Goal: Task Accomplishment & Management: Manage account settings

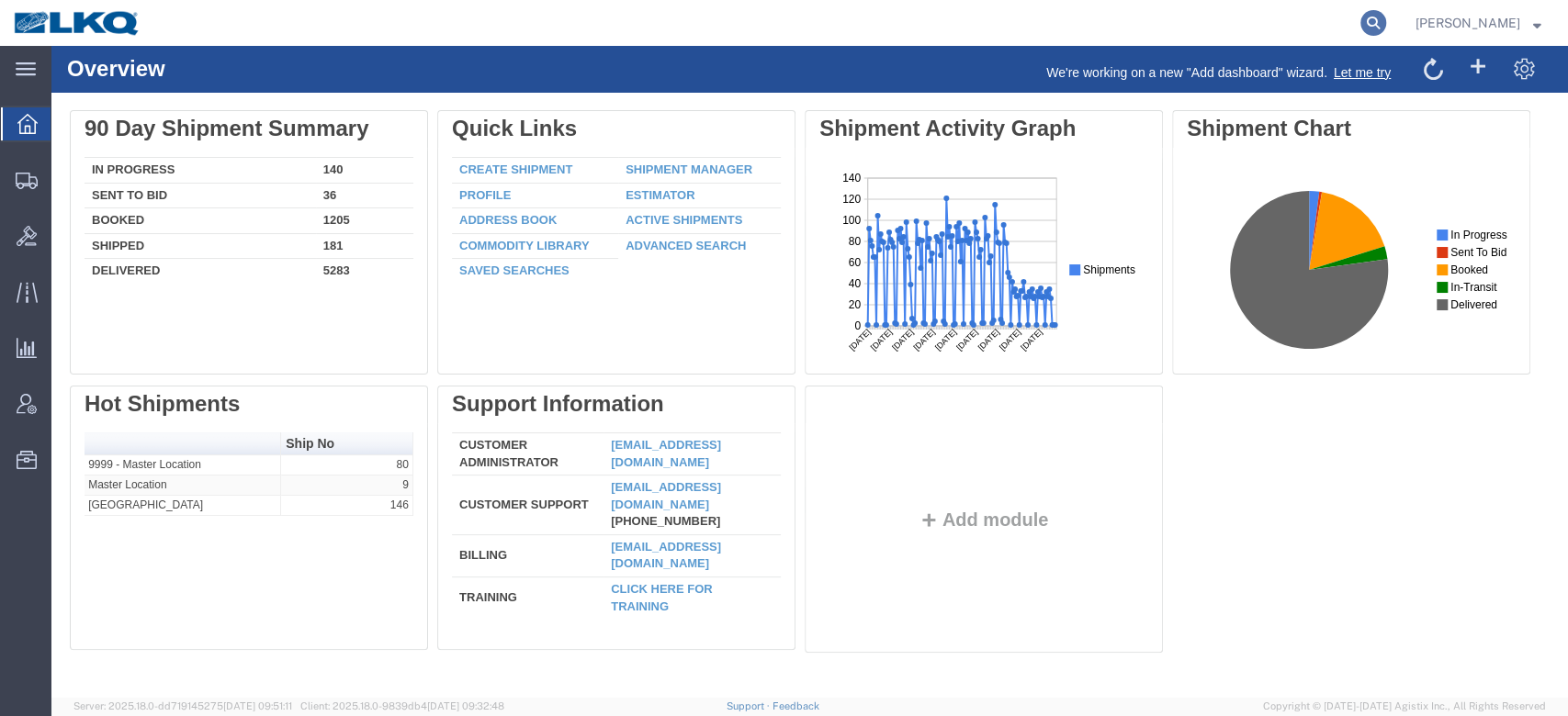
click at [1386, 18] on icon at bounding box center [1373, 23] width 25 height 25
paste input "56782006"
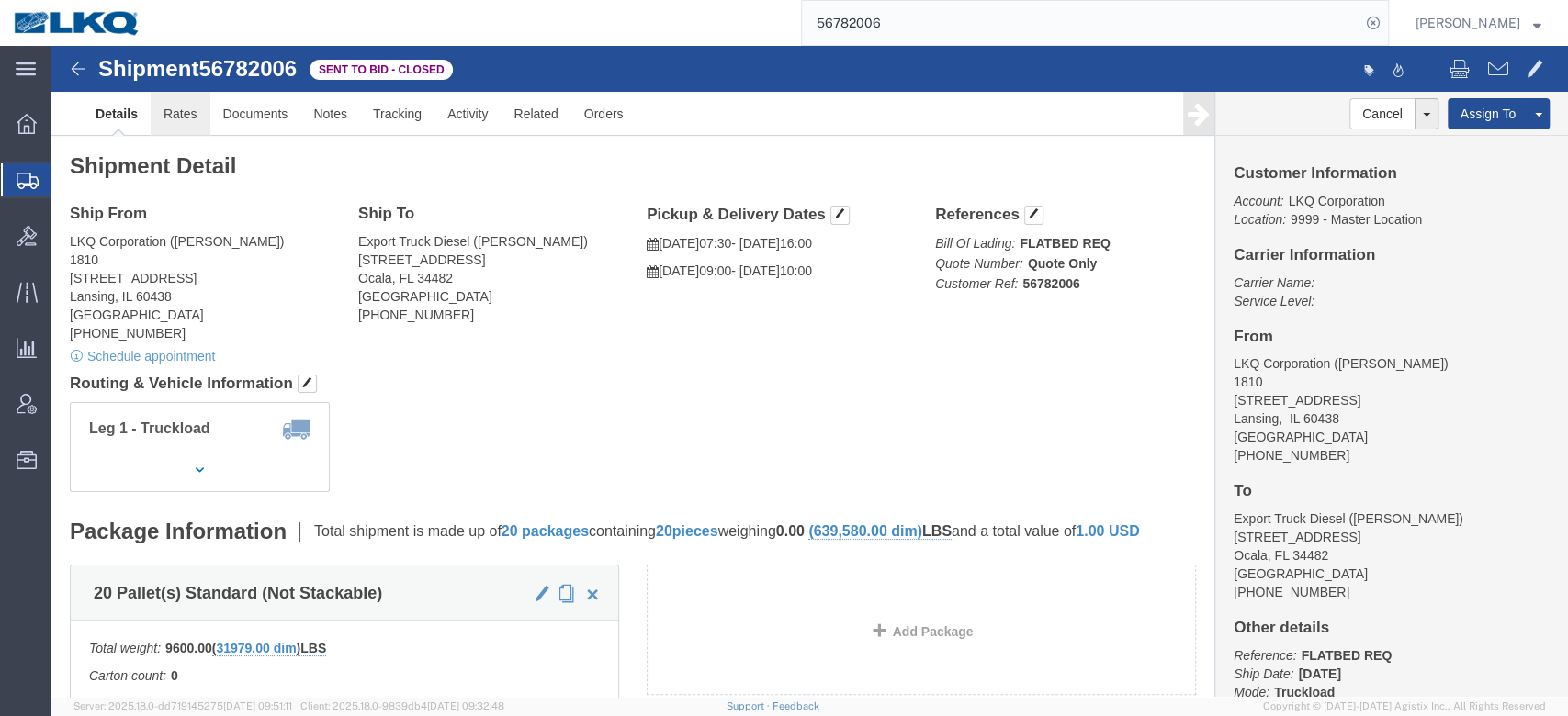
click link "Rates"
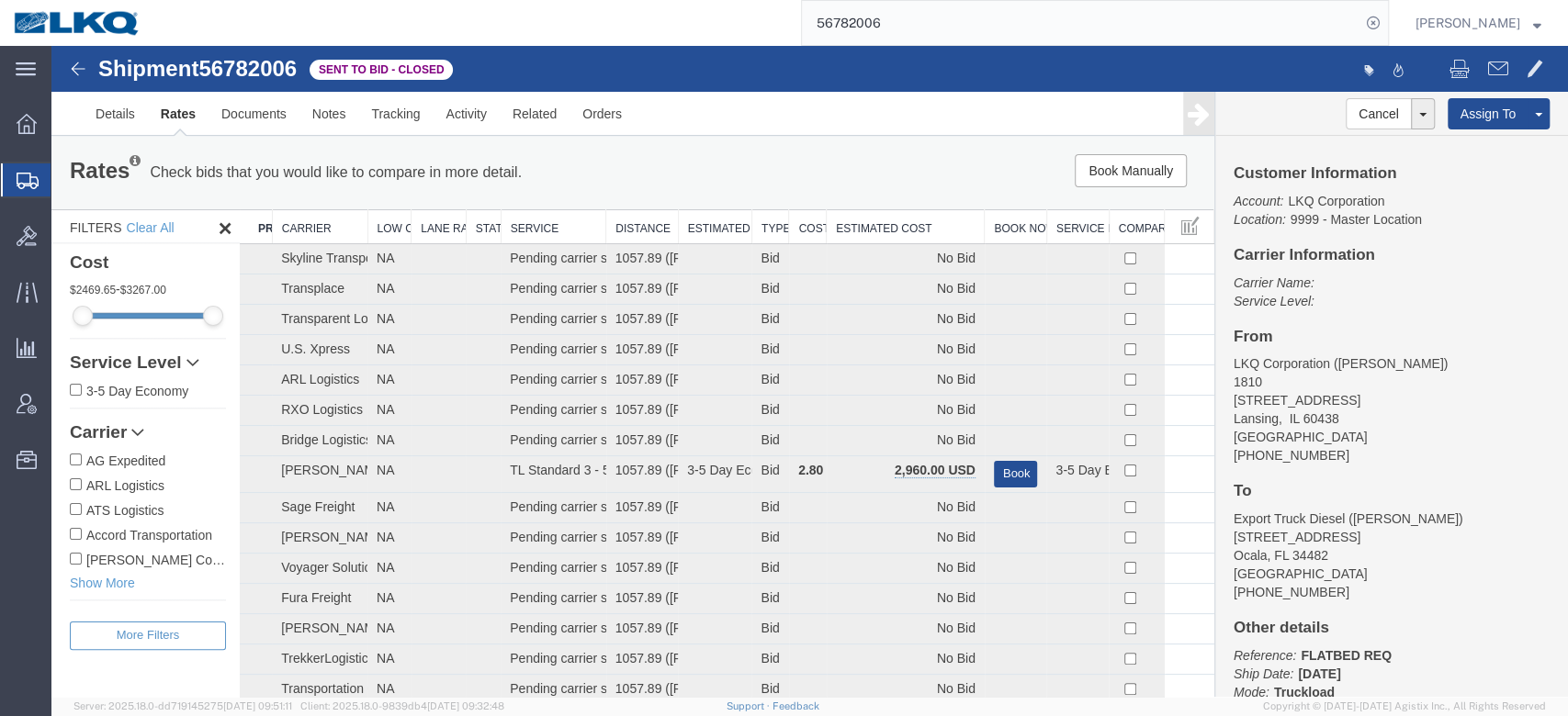
click at [934, 13] on input "56782006" at bounding box center [1081, 23] width 559 height 44
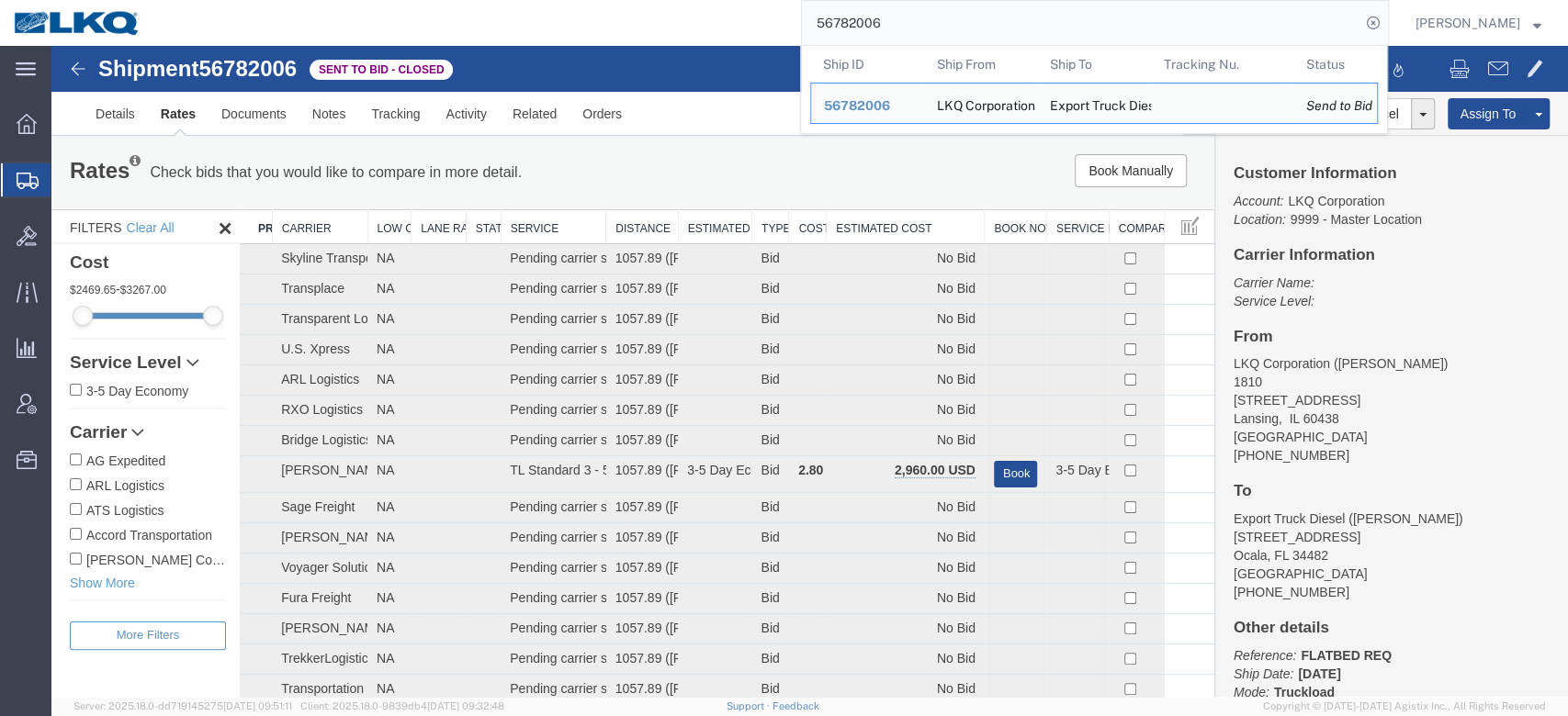
click at [934, 13] on input "56782006" at bounding box center [1081, 23] width 559 height 44
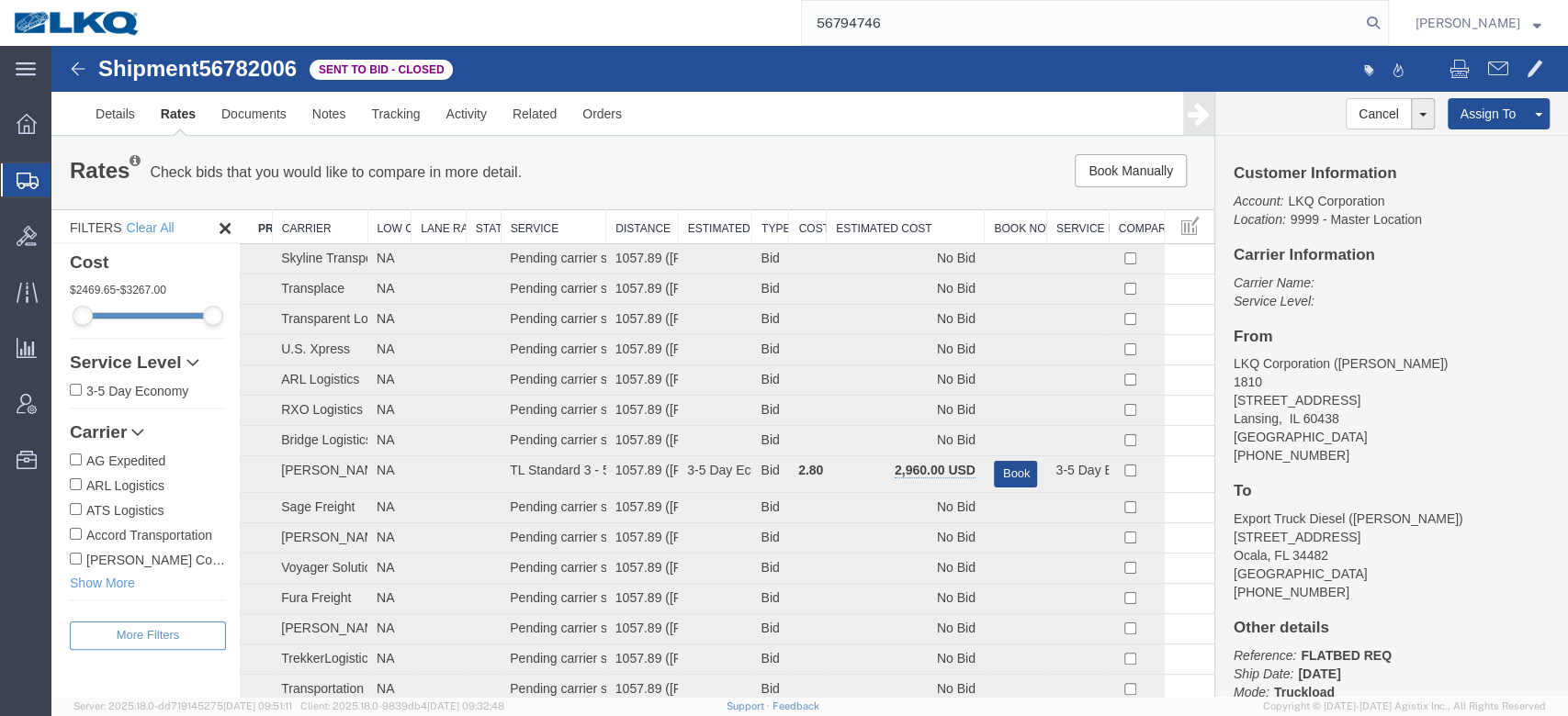
type input "56794746"
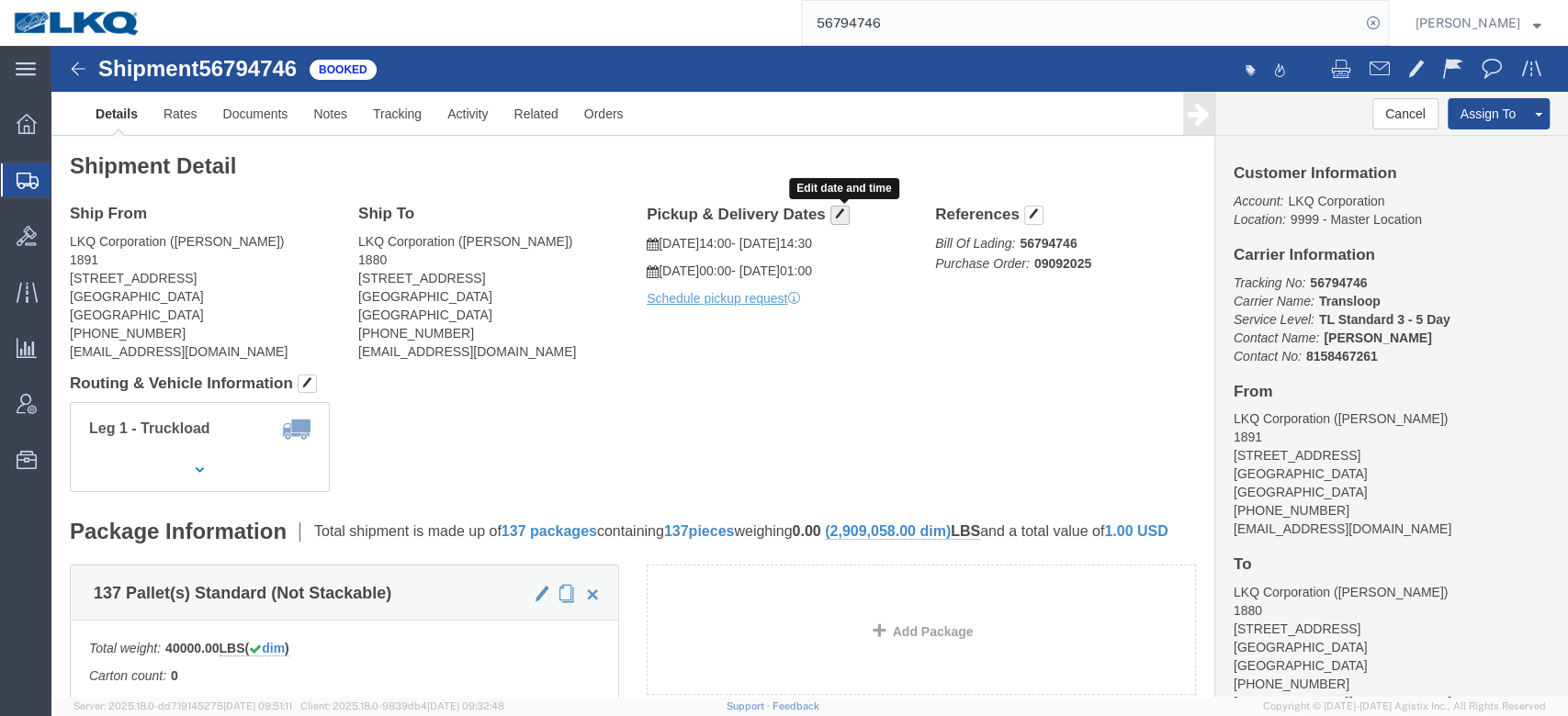
click span "button"
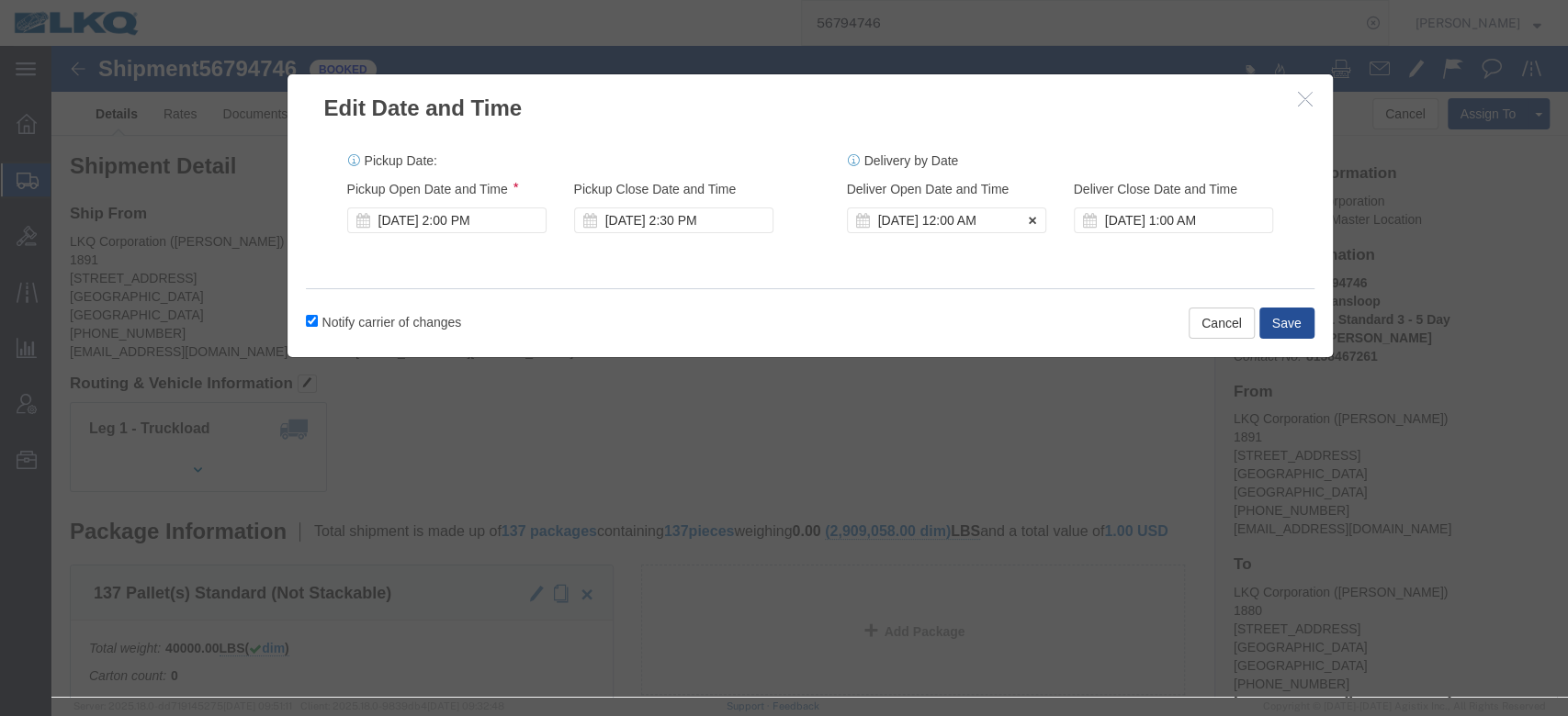
click div "[DATE] 12:00 AM"
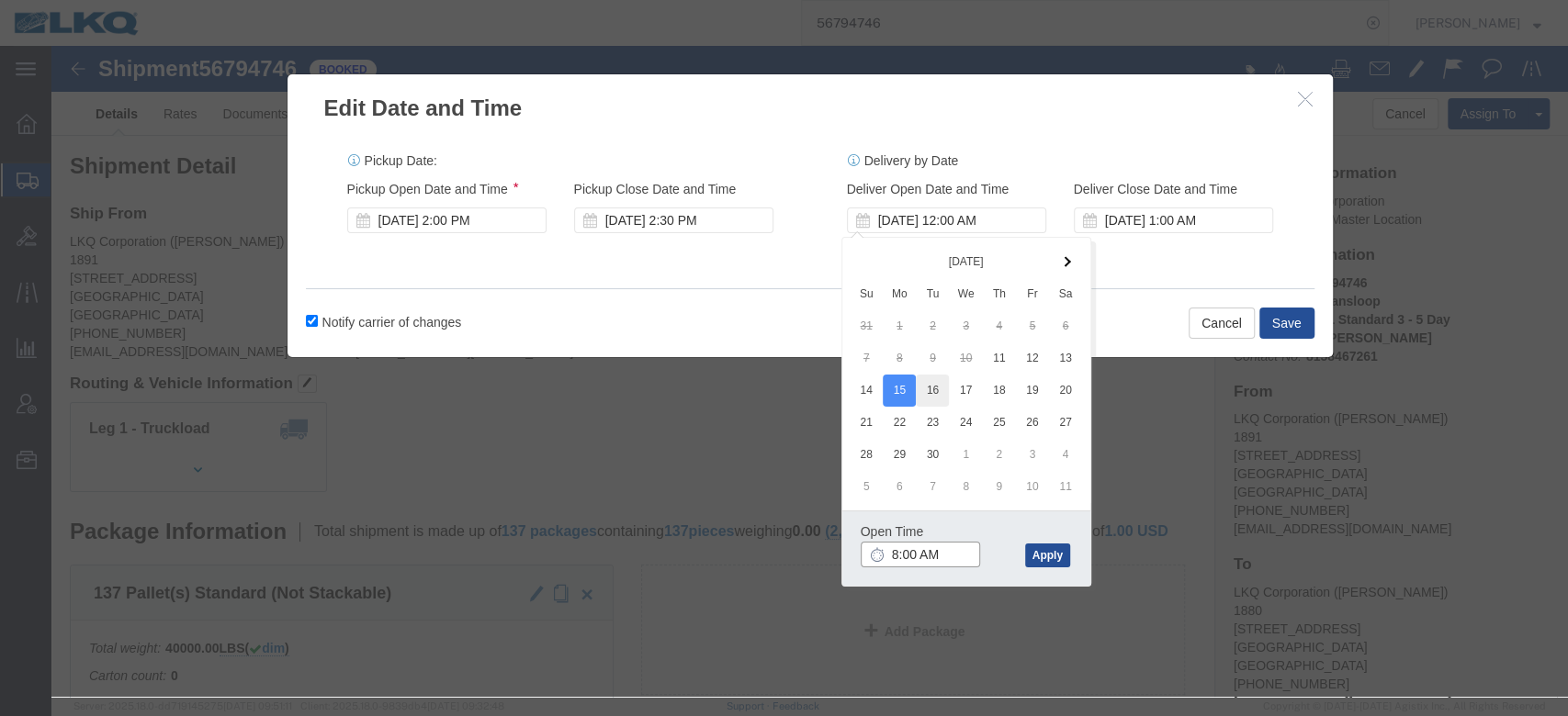
type input "8:00 AM"
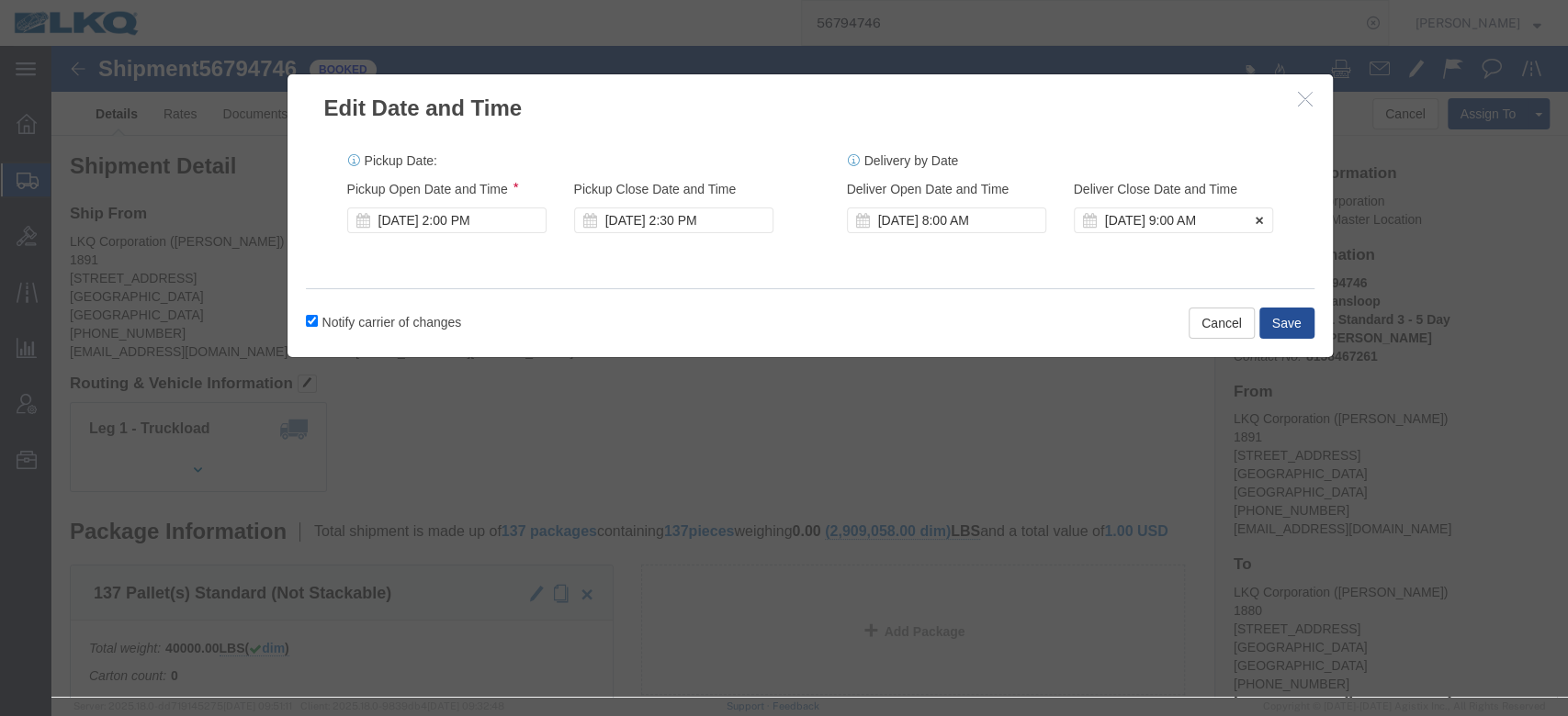
click div "[DATE] 9:00 AM"
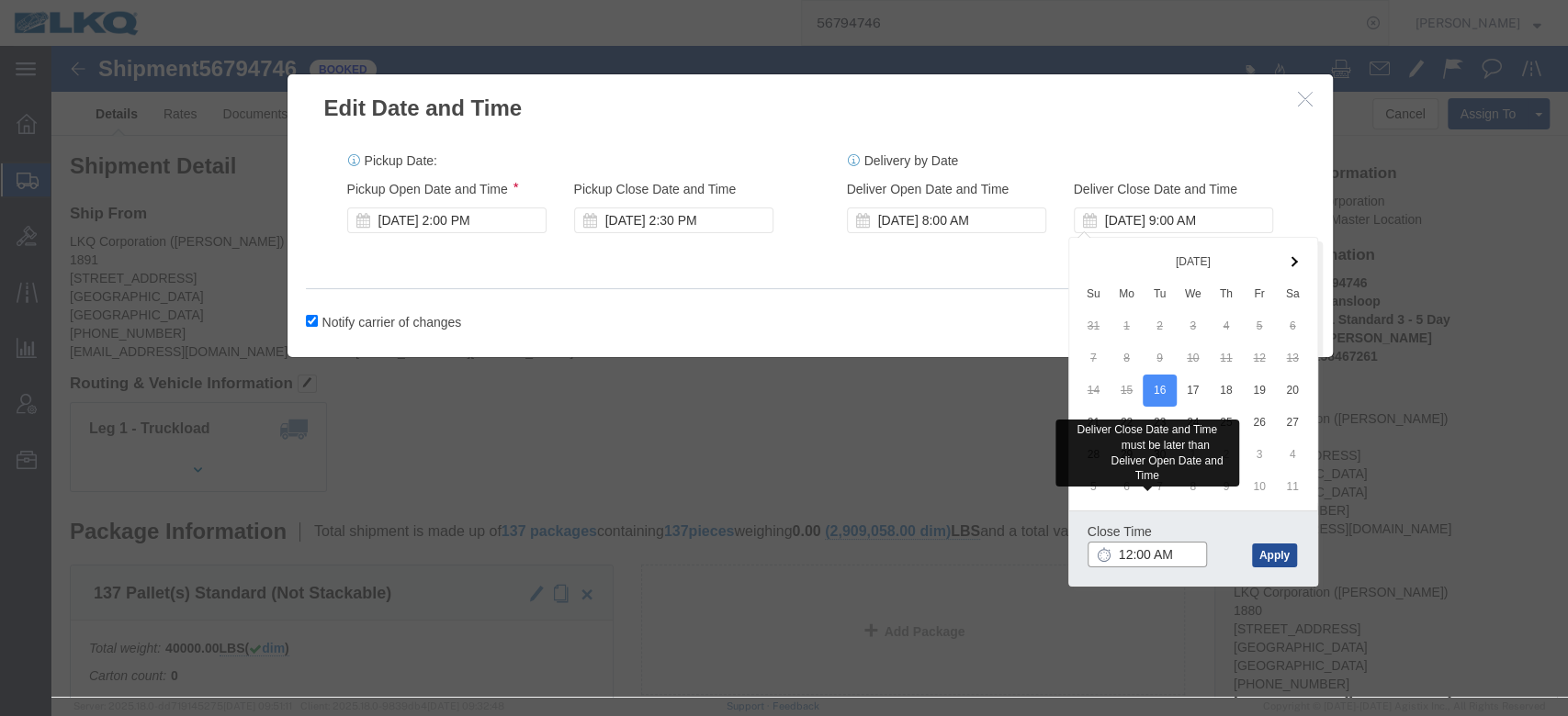
type input "12:00 PM"
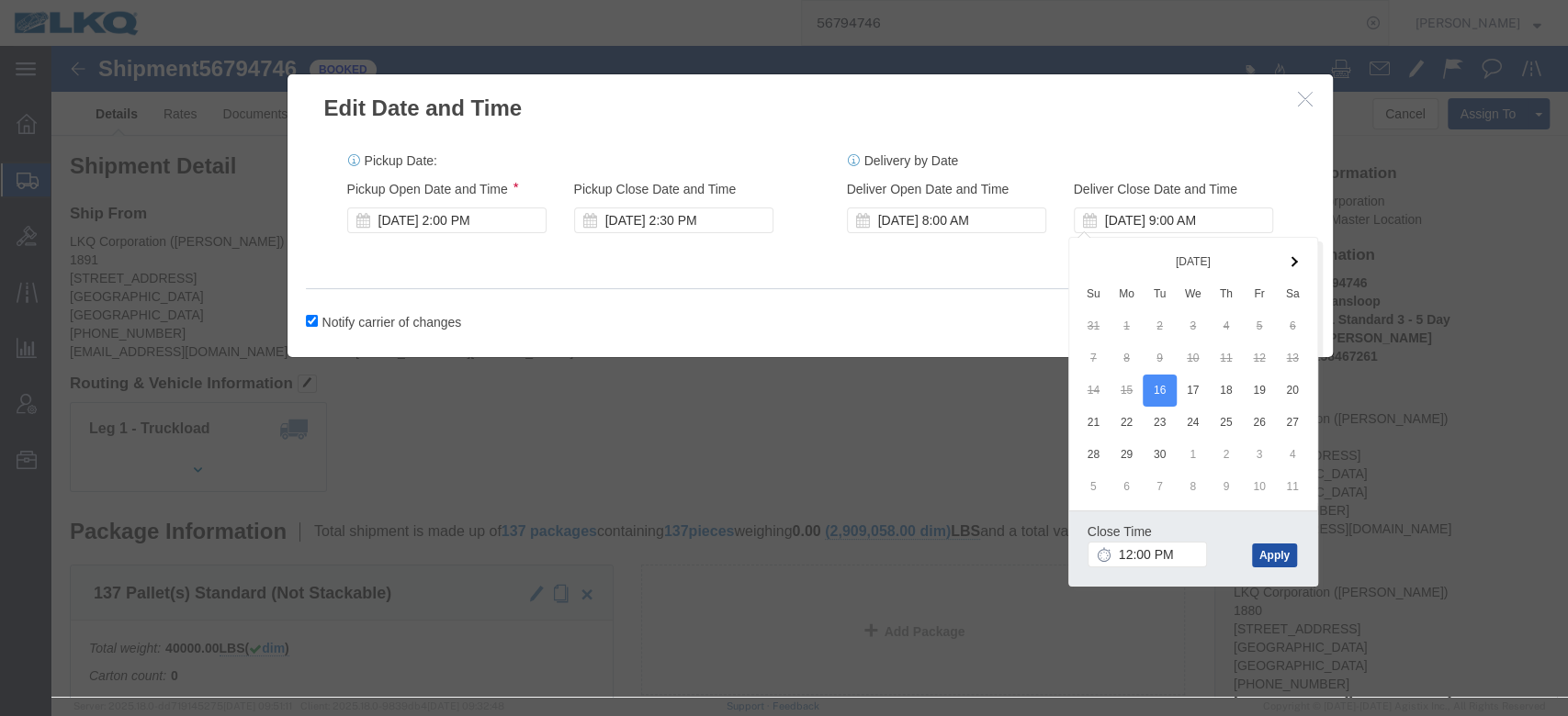
click button "Apply"
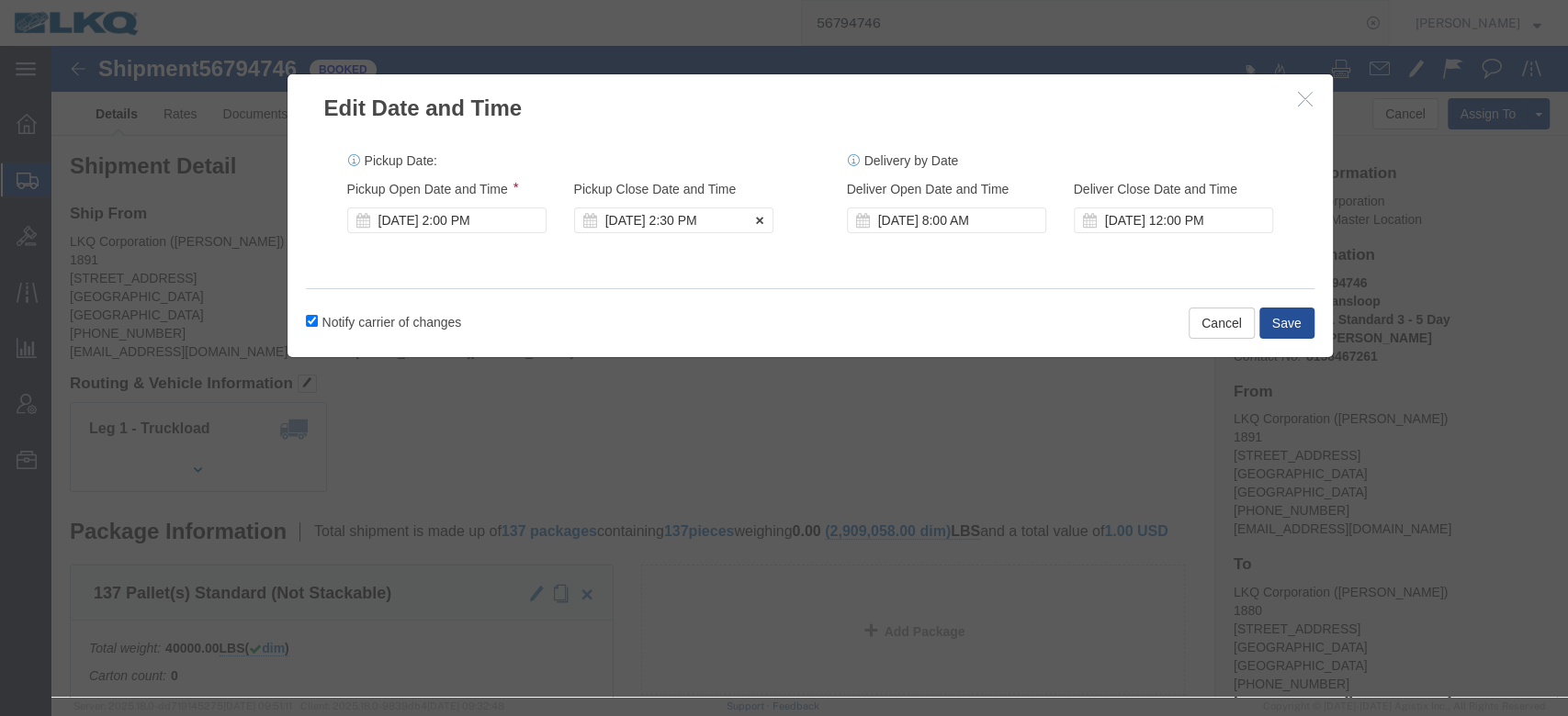
click div "[DATE] 2:30 PM"
click div "[DATE] 2:00 PM"
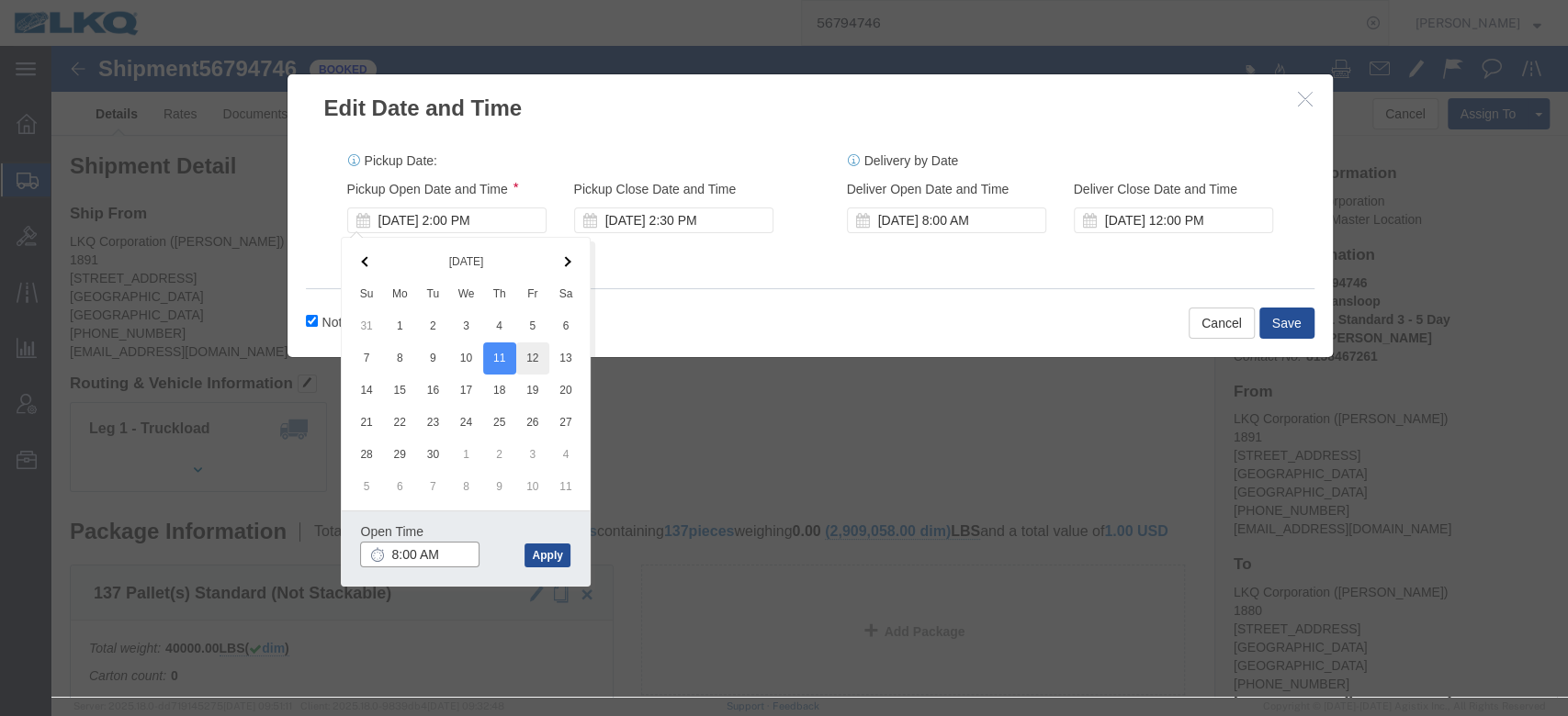
type input "8:00 AM"
click div "Notify carrier of changes Cancel Save"
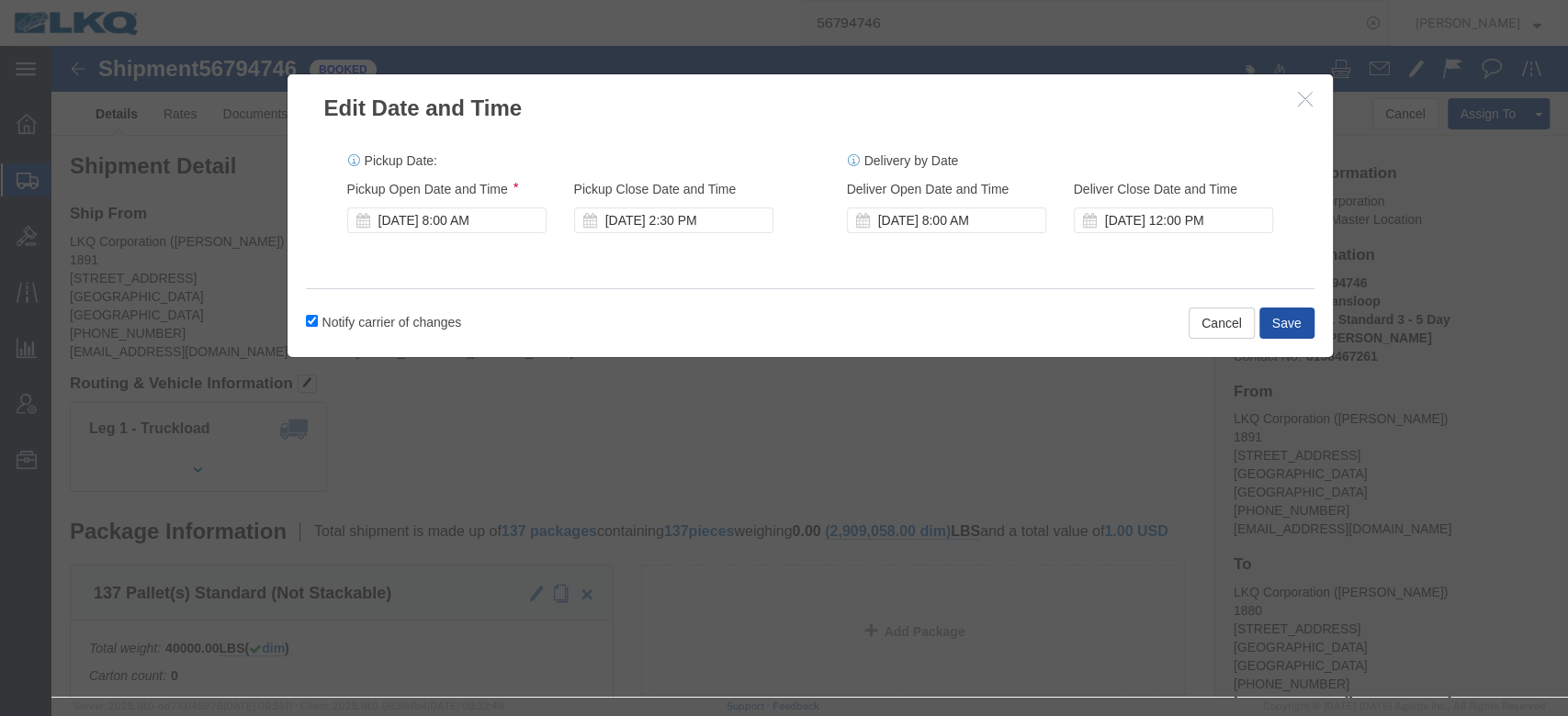
click button "Save"
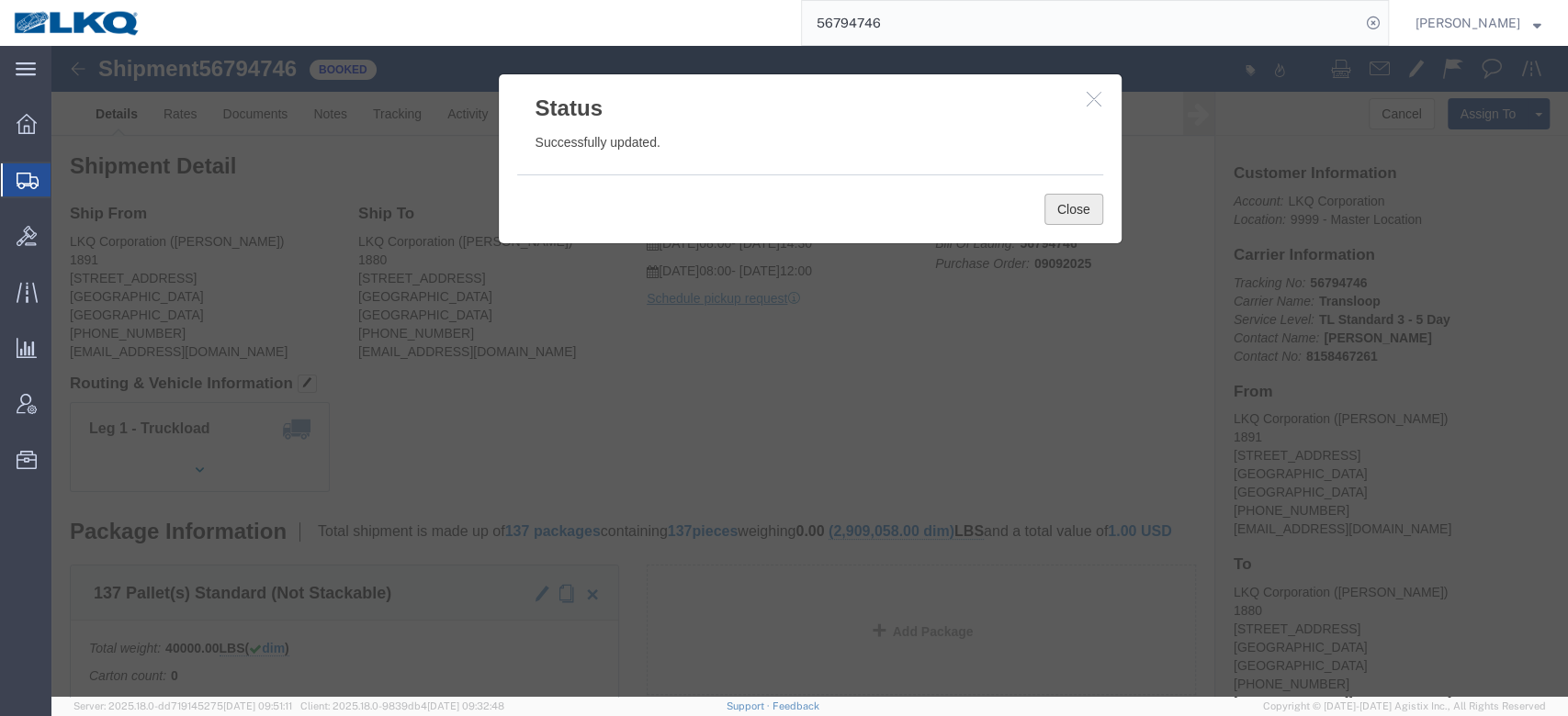
click button "Close"
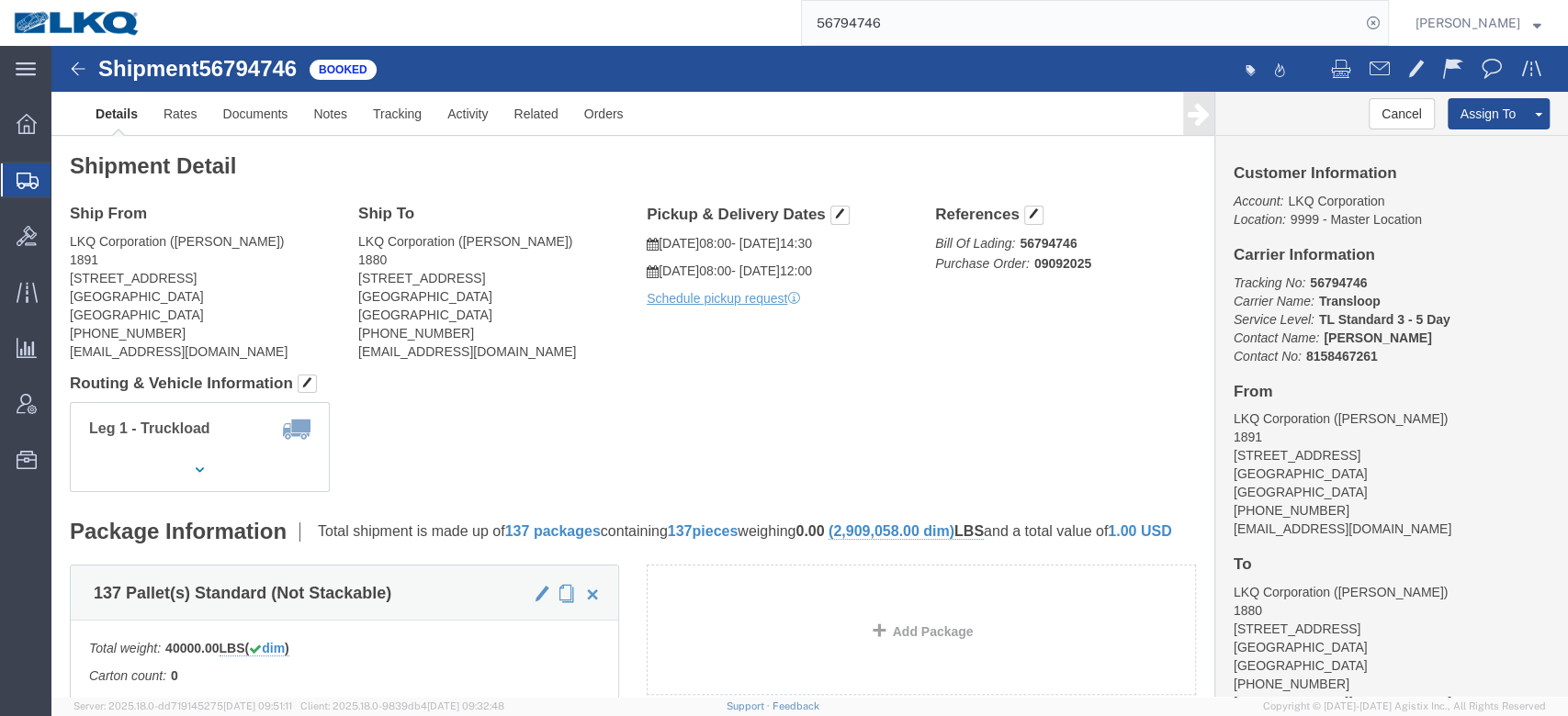
click h2 "Shipment Detail"
click at [889, 30] on input "56794746" at bounding box center [1081, 23] width 559 height 44
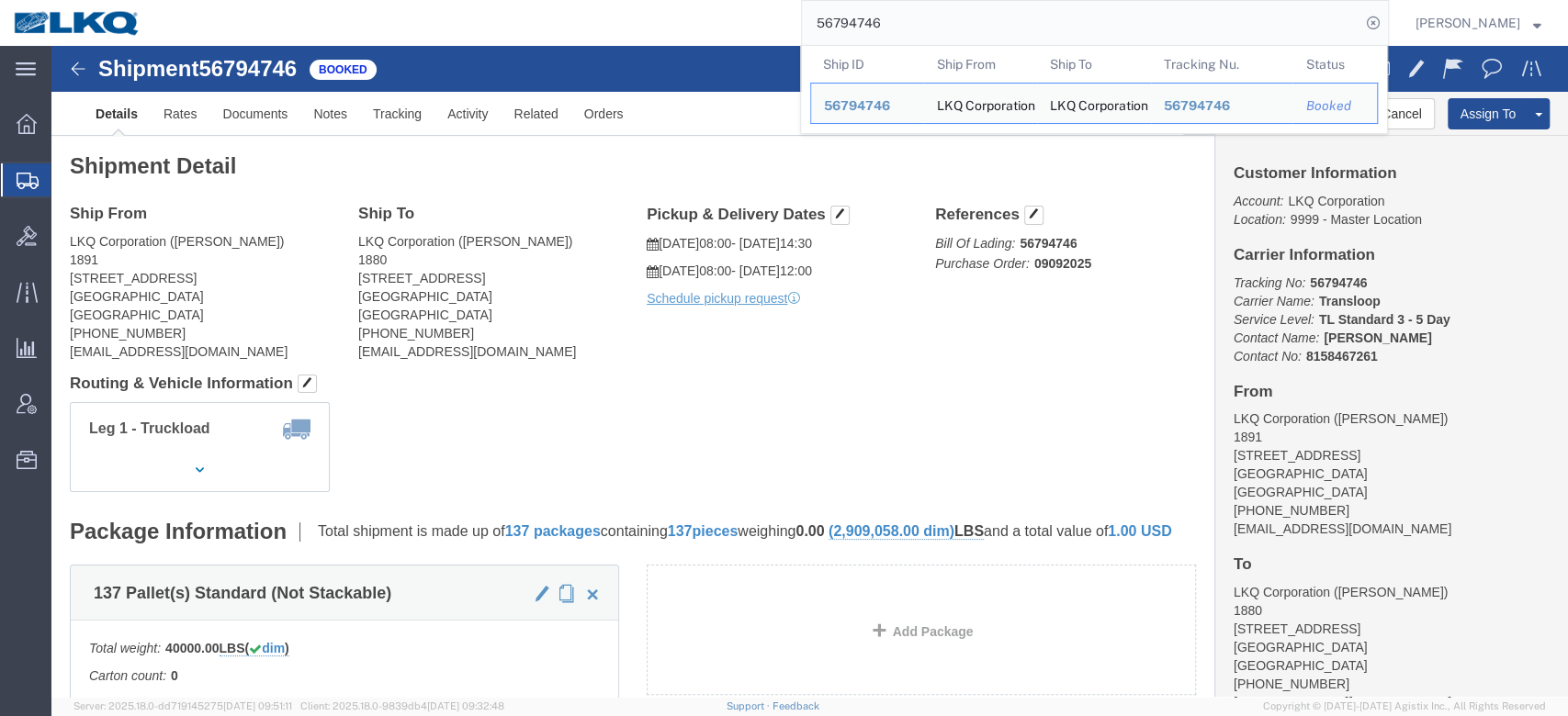
click at [889, 30] on input "56794746" at bounding box center [1081, 23] width 559 height 44
paste input "6359"
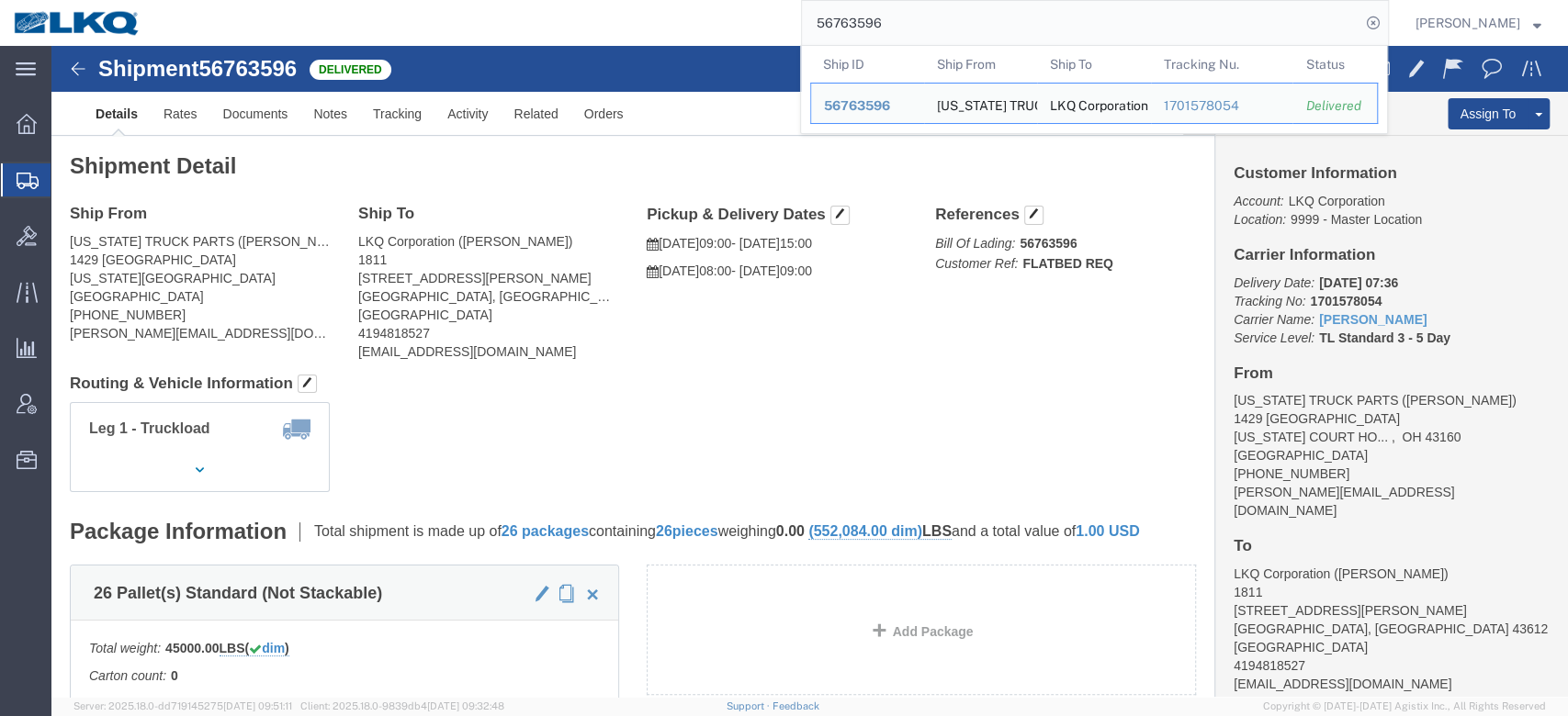
click at [884, 31] on input "56763596" at bounding box center [1081, 23] width 559 height 44
paste input "5935"
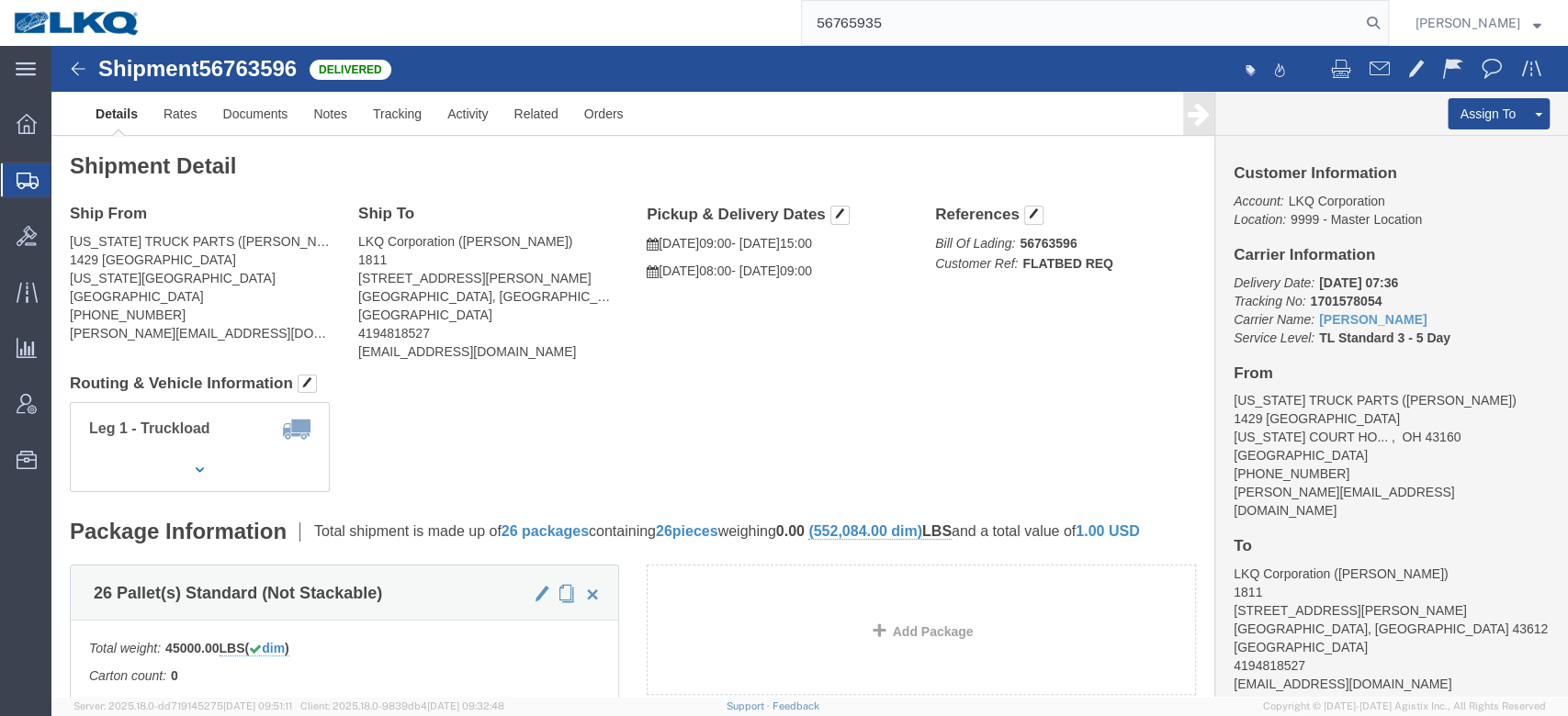
type input "56765935"
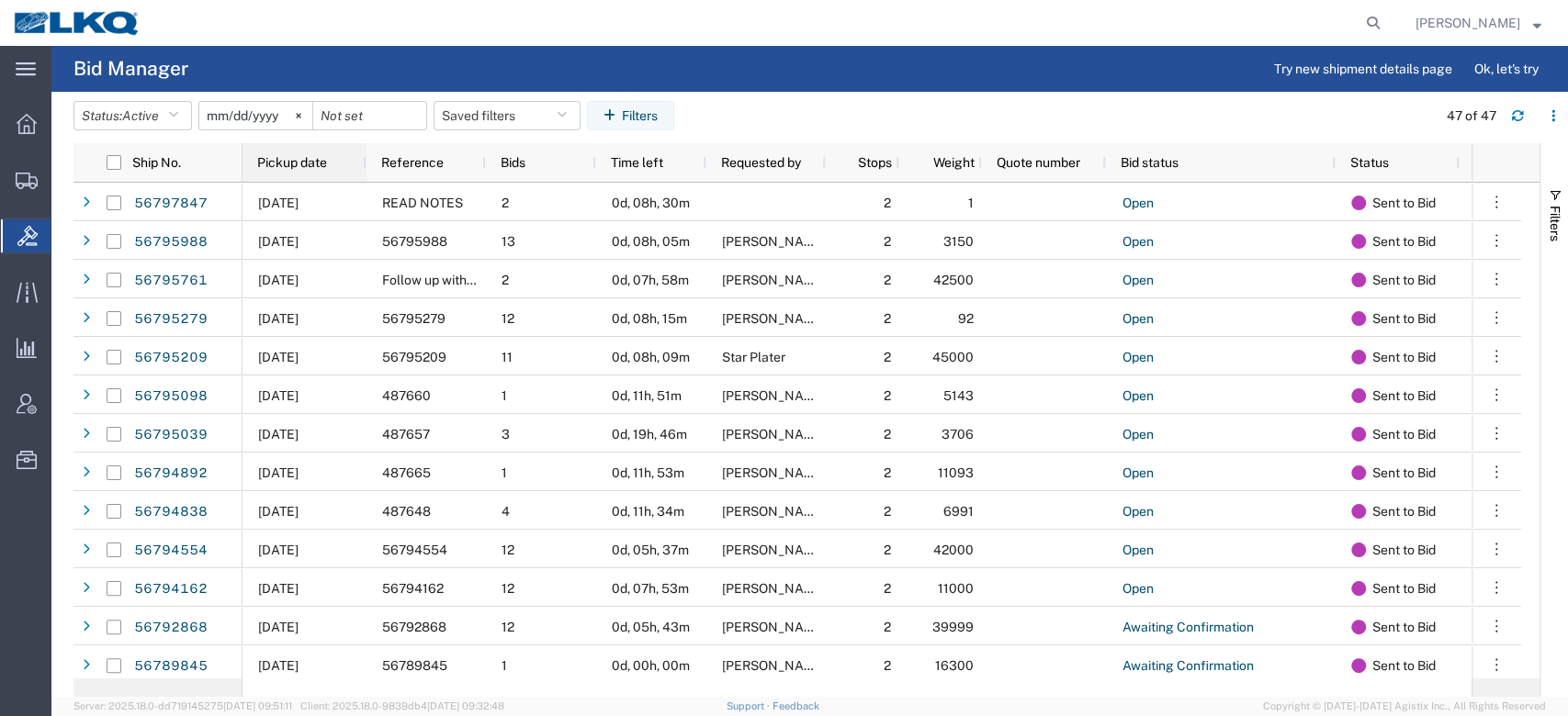
click at [294, 158] on span "Pickup date" at bounding box center [292, 163] width 70 height 15
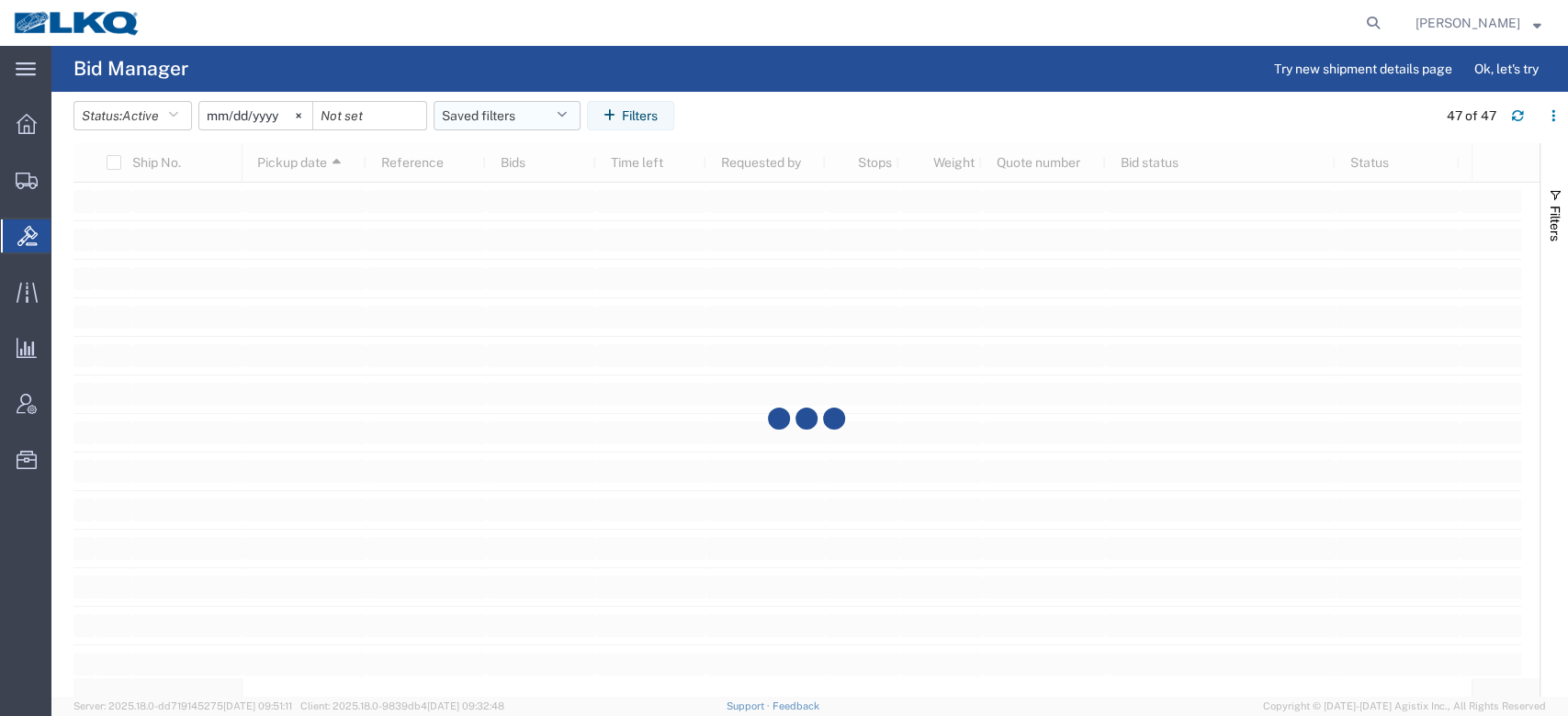
click at [483, 123] on button "Saved filters" at bounding box center [507, 115] width 147 height 29
click at [509, 195] on span "No PGW/LTL" at bounding box center [556, 196] width 240 height 34
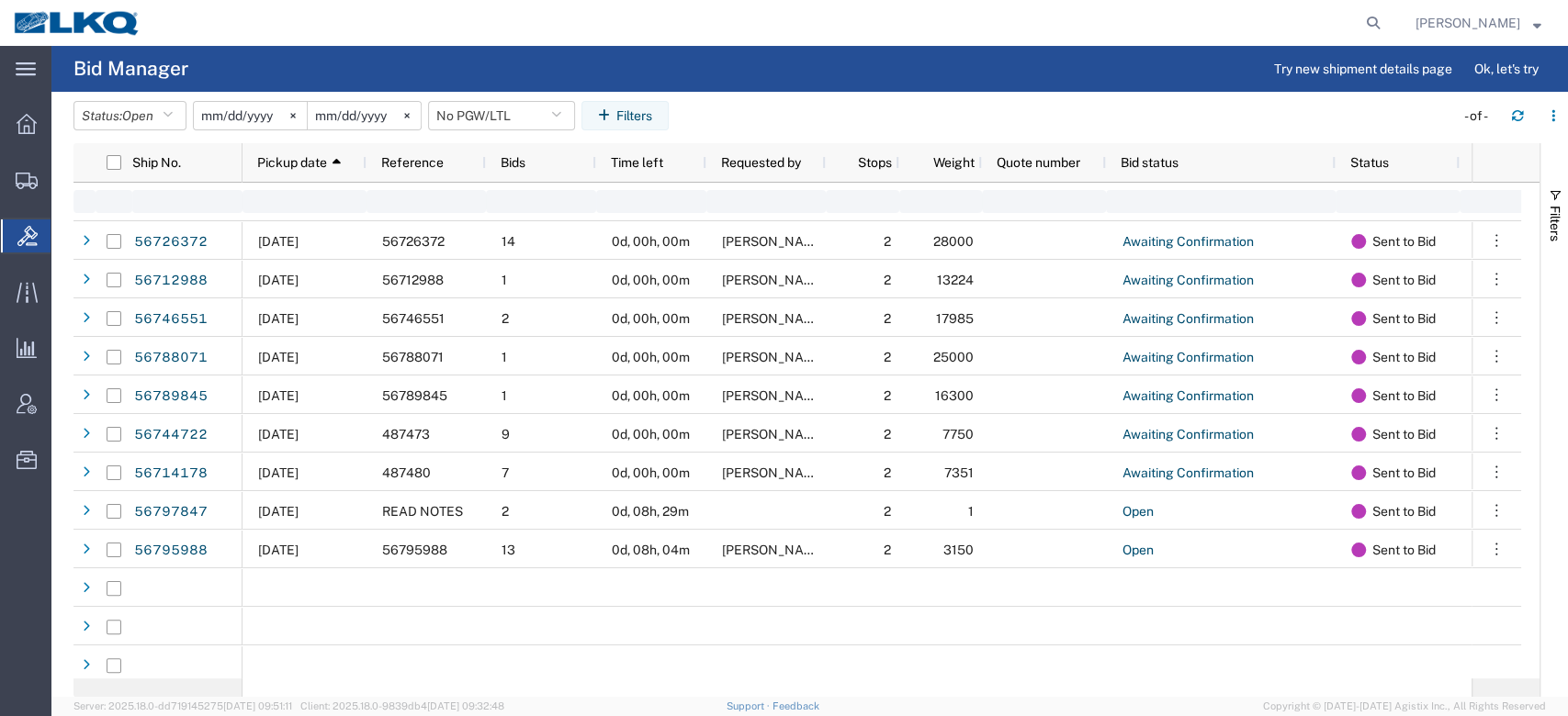
type input "2025-01-01"
type input "2025-12-31"
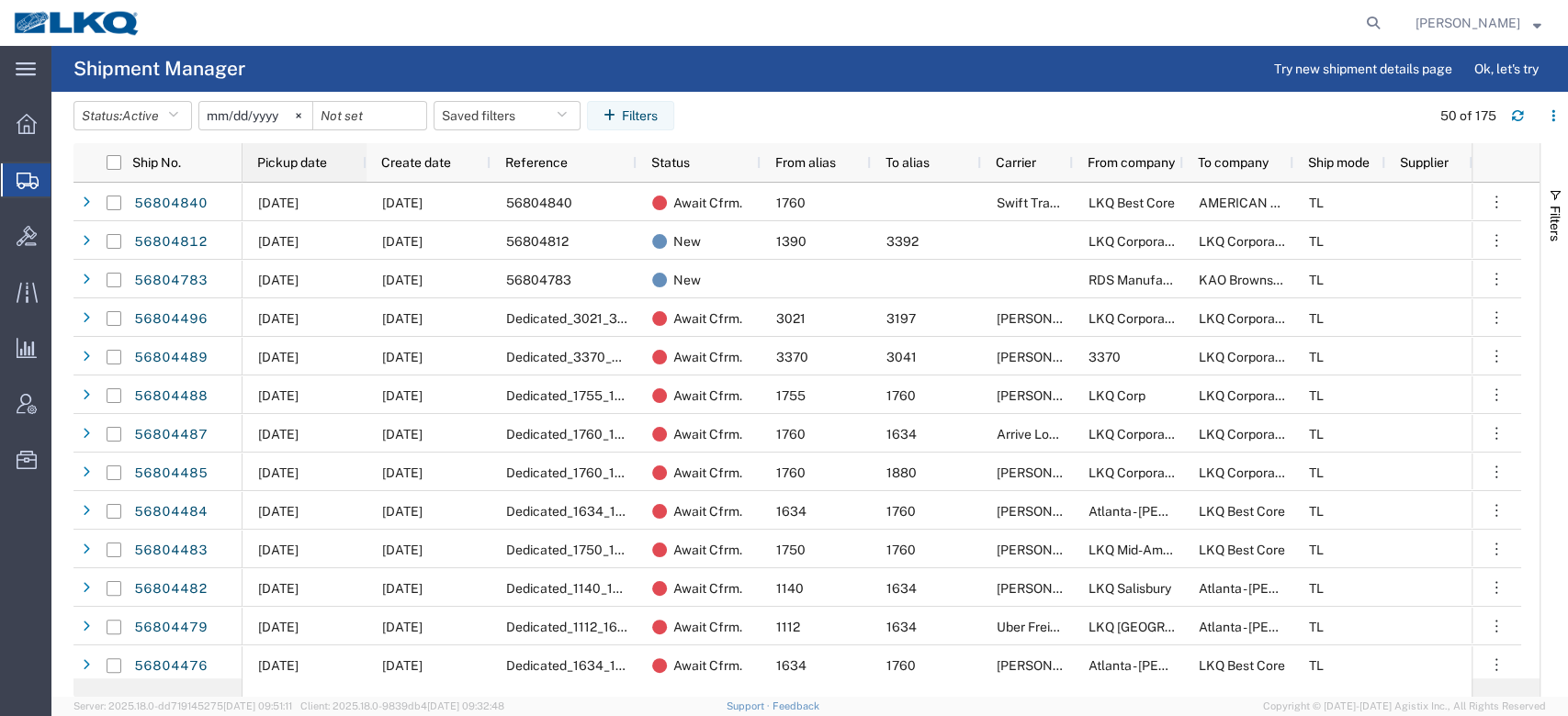
click at [352, 159] on div "Pickup date" at bounding box center [308, 162] width 102 height 29
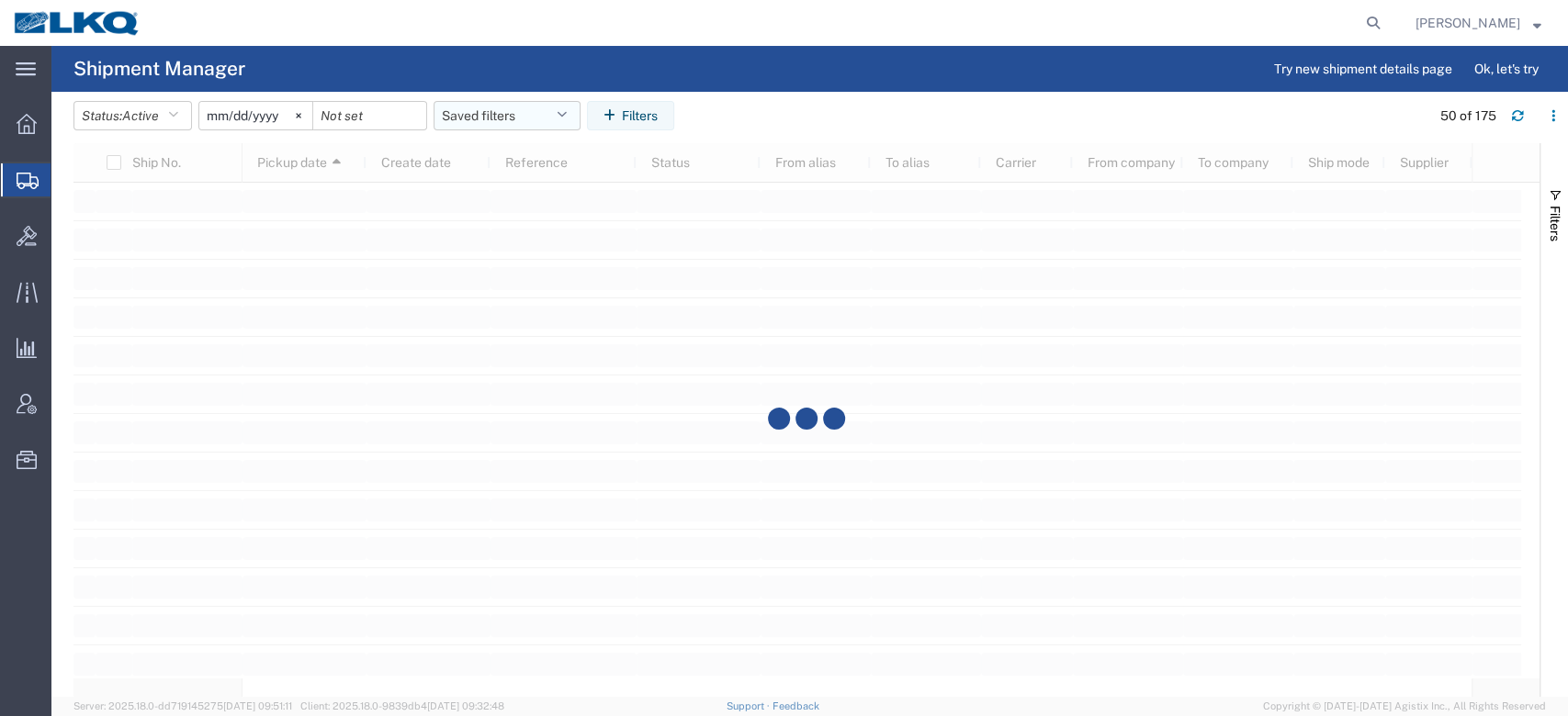
click at [466, 110] on button "Saved filters" at bounding box center [507, 115] width 147 height 29
click at [498, 226] on span "No PGW/LTL" at bounding box center [556, 230] width 240 height 34
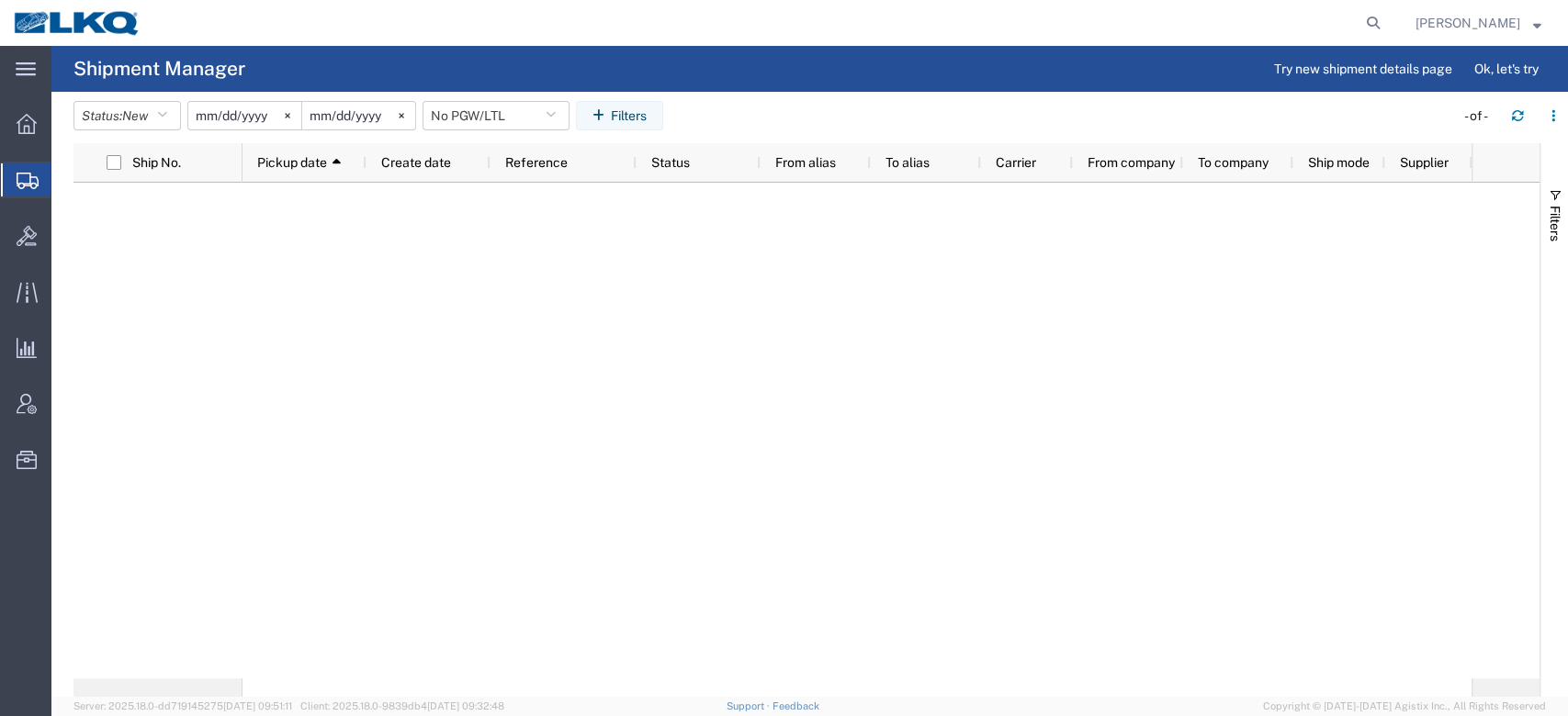
type input "2025-01-01"
type input "2025-12-31"
